Goal: Entertainment & Leisure: Consume media (video, audio)

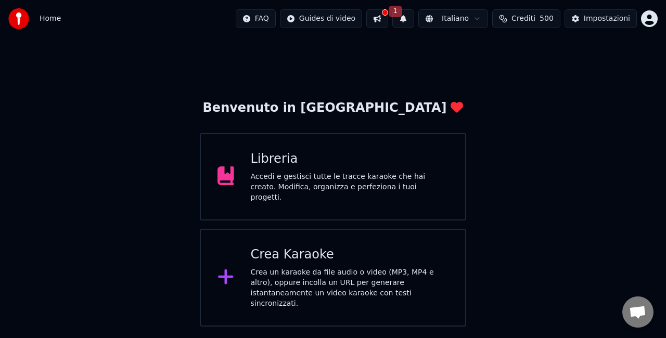
click at [260, 175] on div "Accedi e gestisci tutte le tracce karaoke che hai creato. Modifica, organizza e…" at bounding box center [350, 187] width 198 height 31
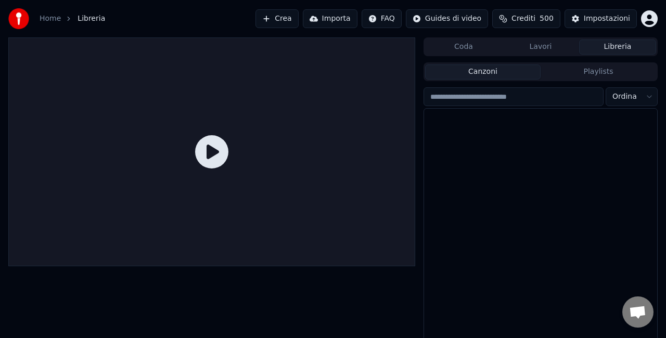
click at [260, 175] on div at bounding box center [211, 151] width 407 height 229
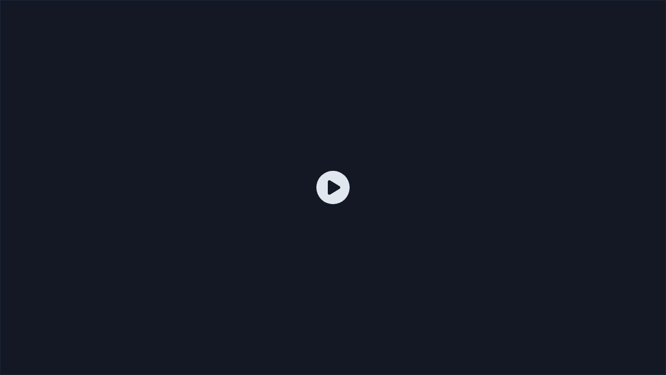
click at [0, 0] on div at bounding box center [333, 187] width 666 height 375
click at [435, 181] on div at bounding box center [333, 187] width 666 height 375
click at [442, 172] on div at bounding box center [333, 187] width 666 height 375
click at [426, 213] on div at bounding box center [333, 187] width 666 height 375
click at [431, 214] on div at bounding box center [333, 187] width 666 height 375
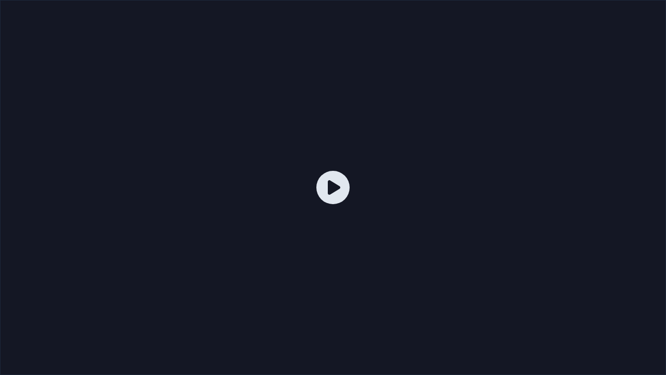
click at [441, 209] on div at bounding box center [333, 187] width 666 height 375
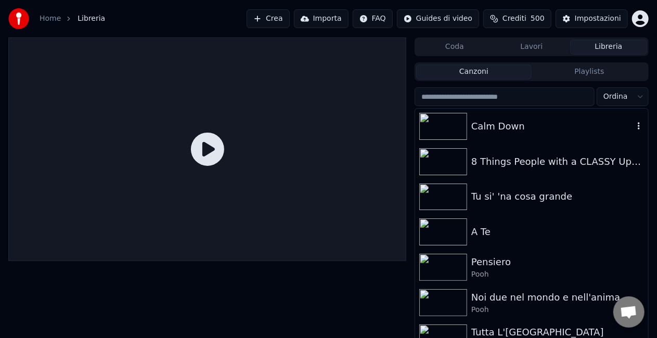
click at [455, 122] on img at bounding box center [443, 126] width 48 height 27
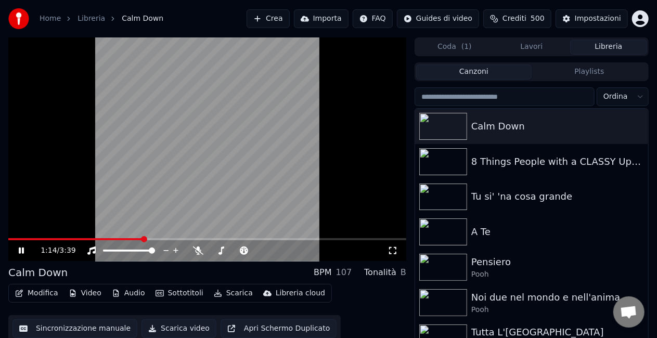
click at [11, 240] on div "1:14 / 3:39" at bounding box center [207, 250] width 398 height 21
click at [11, 238] on span at bounding box center [10, 239] width 4 height 2
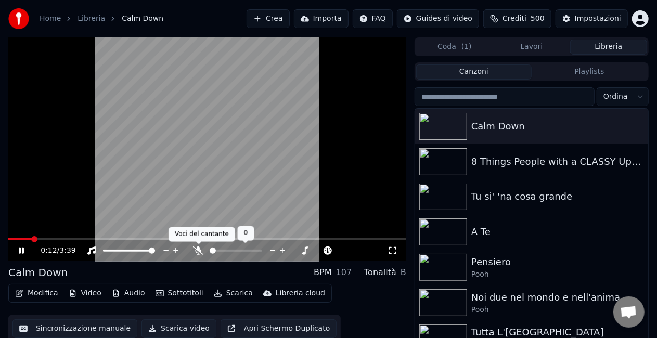
click at [196, 246] on span at bounding box center [198, 244] width 5 height 5
click at [186, 247] on div "0:13 / 3:39" at bounding box center [214, 251] width 347 height 10
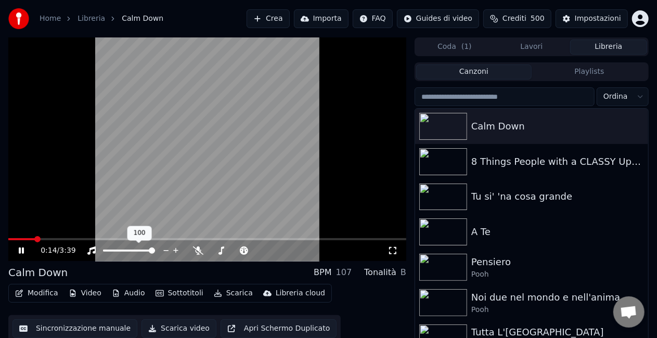
click at [176, 250] on icon at bounding box center [175, 250] width 5 height 5
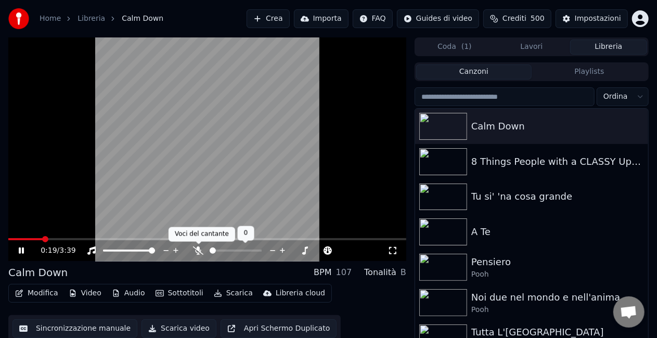
click at [197, 249] on icon at bounding box center [198, 251] width 10 height 8
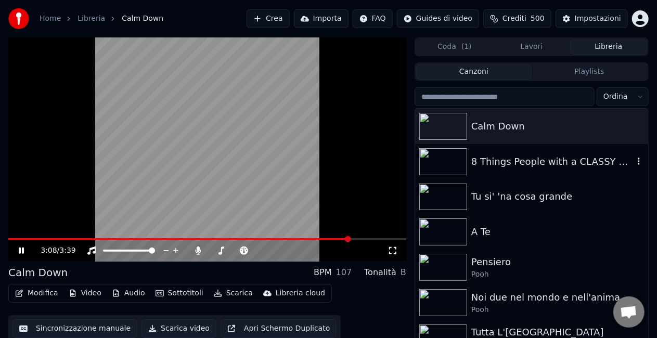
click at [480, 168] on div "8 Things People with a CLASSY Upbringing Never Do in Public" at bounding box center [552, 162] width 162 height 15
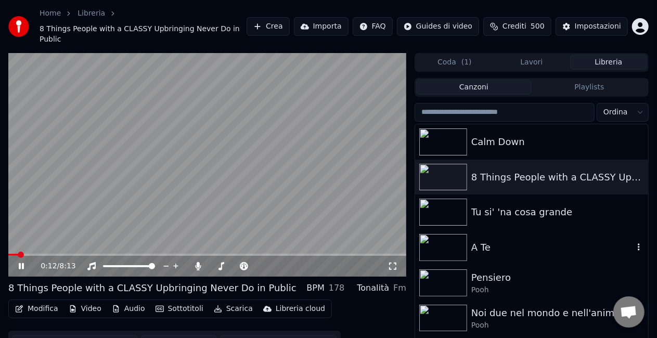
scroll to position [52, 0]
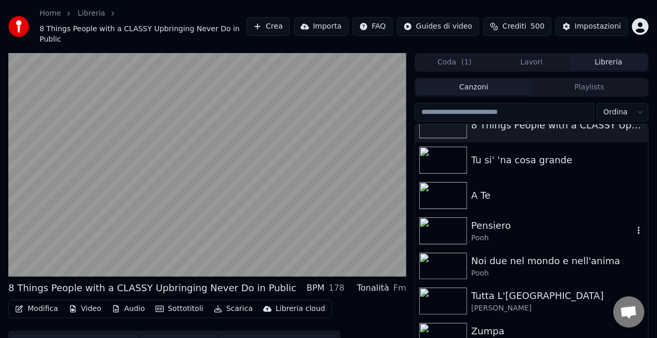
click at [499, 233] on div "Pooh" at bounding box center [552, 238] width 162 height 10
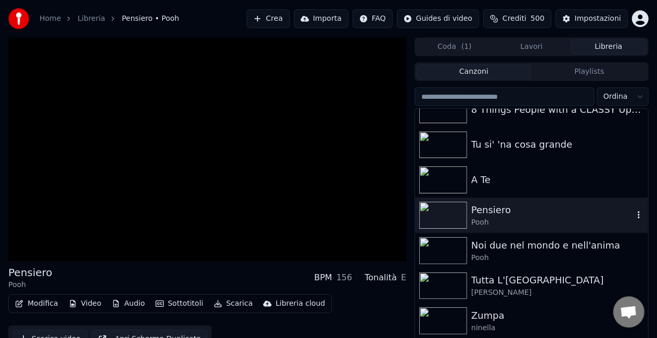
click at [499, 227] on div "Pooh" at bounding box center [552, 222] width 162 height 10
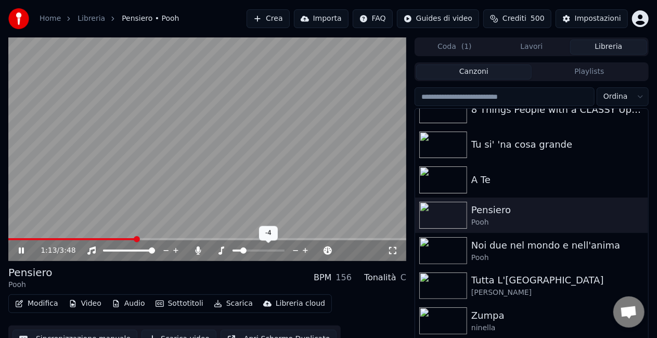
click at [243, 250] on span at bounding box center [243, 251] width 6 height 6
click at [245, 250] on span at bounding box center [247, 251] width 6 height 6
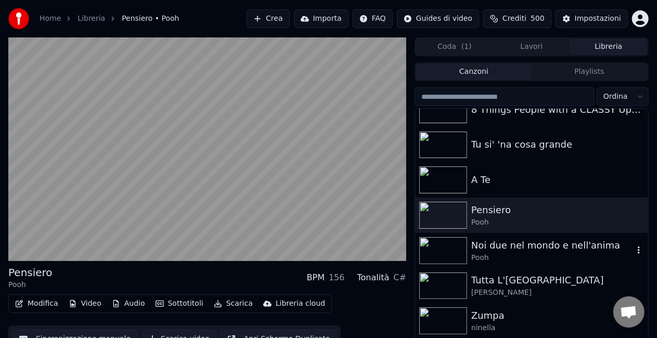
click at [496, 243] on div "Noi due nel mondo e nell'anima" at bounding box center [552, 245] width 162 height 15
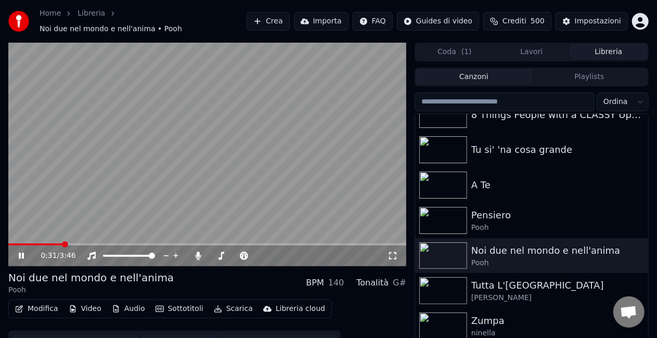
click at [63, 243] on span at bounding box center [65, 244] width 6 height 6
click at [251, 255] on span at bounding box center [251, 256] width 6 height 6
click at [241, 259] on span at bounding box center [243, 256] width 6 height 6
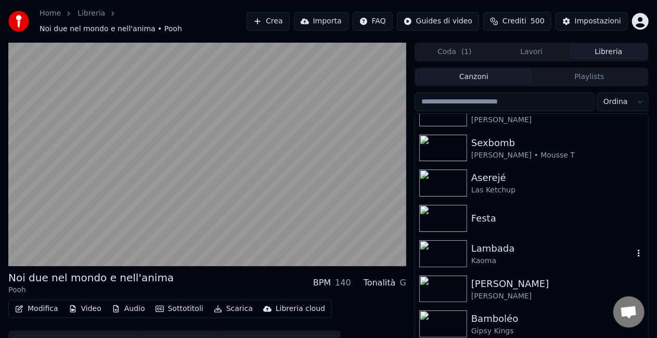
scroll to position [937, 0]
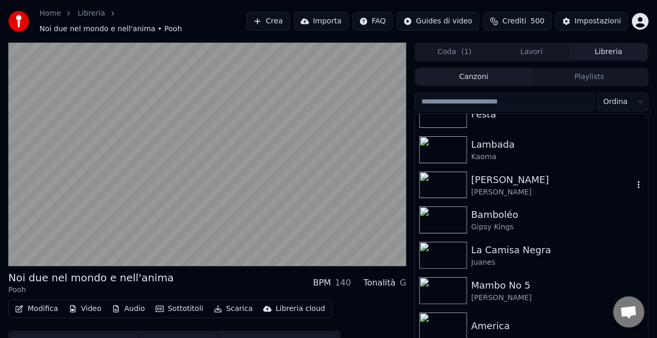
click at [497, 179] on div "[PERSON_NAME]" at bounding box center [552, 180] width 162 height 15
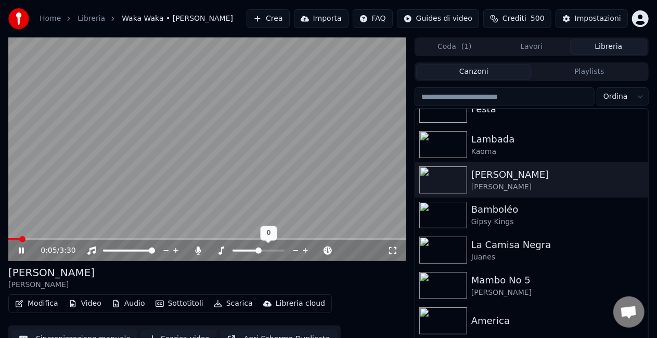
click at [257, 249] on span at bounding box center [258, 251] width 6 height 6
